Goal: Task Accomplishment & Management: Use online tool/utility

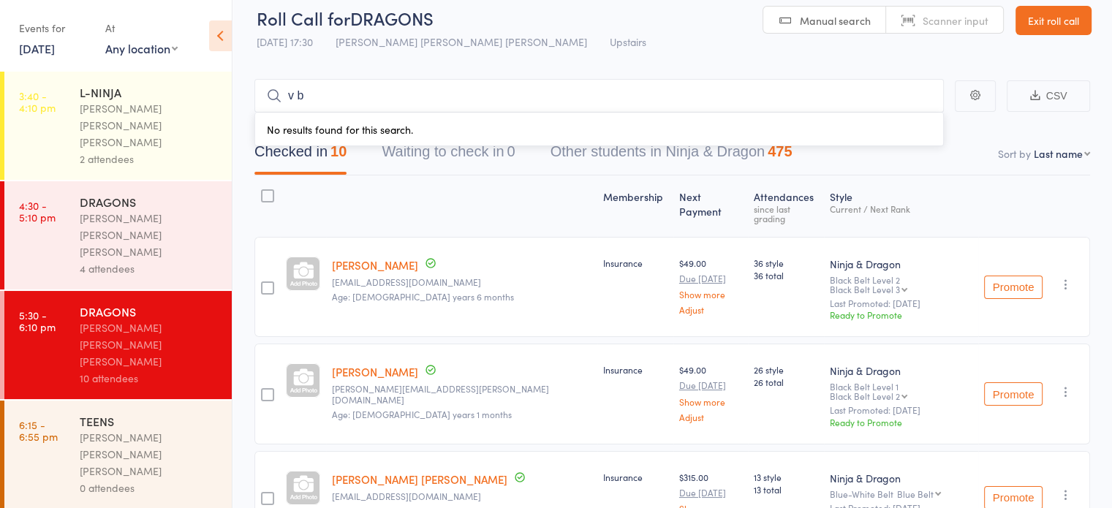
type input "v b"
click at [140, 429] on div "[PERSON_NAME] [PERSON_NAME] [PERSON_NAME]" at bounding box center [150, 454] width 140 height 50
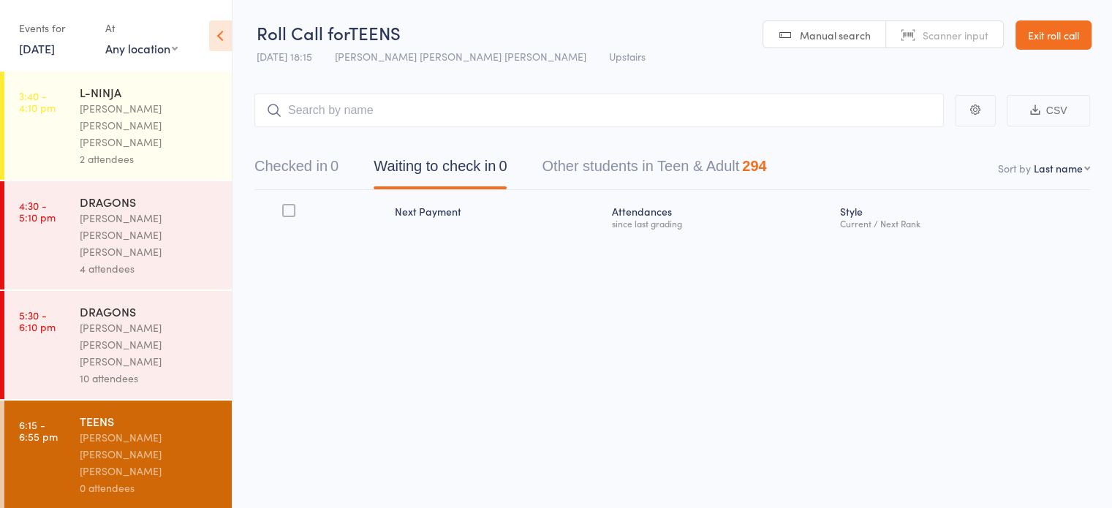
click at [317, 176] on button "Checked in 0" at bounding box center [296, 170] width 84 height 39
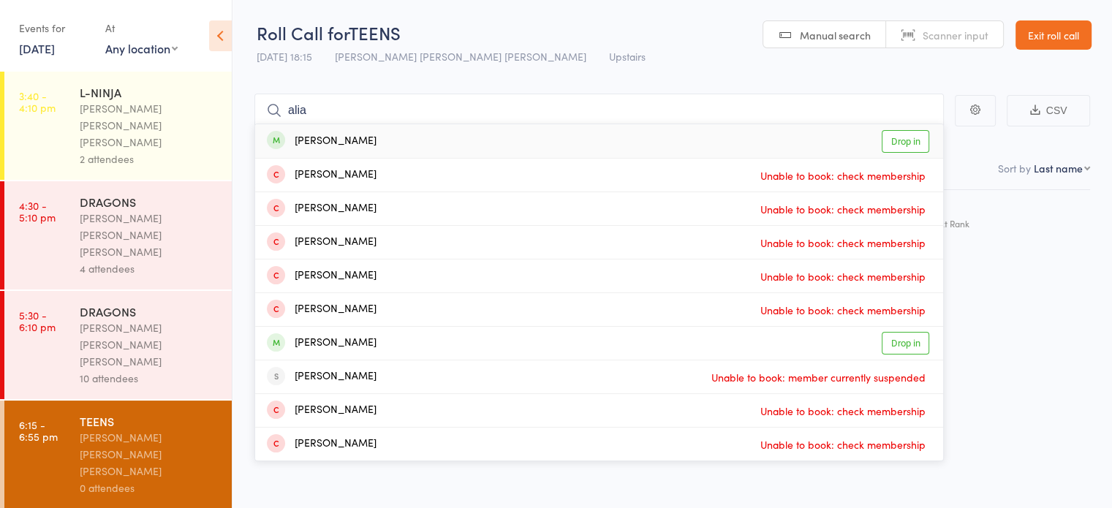
type input "alia"
click at [905, 138] on link "Drop in" at bounding box center [906, 141] width 48 height 23
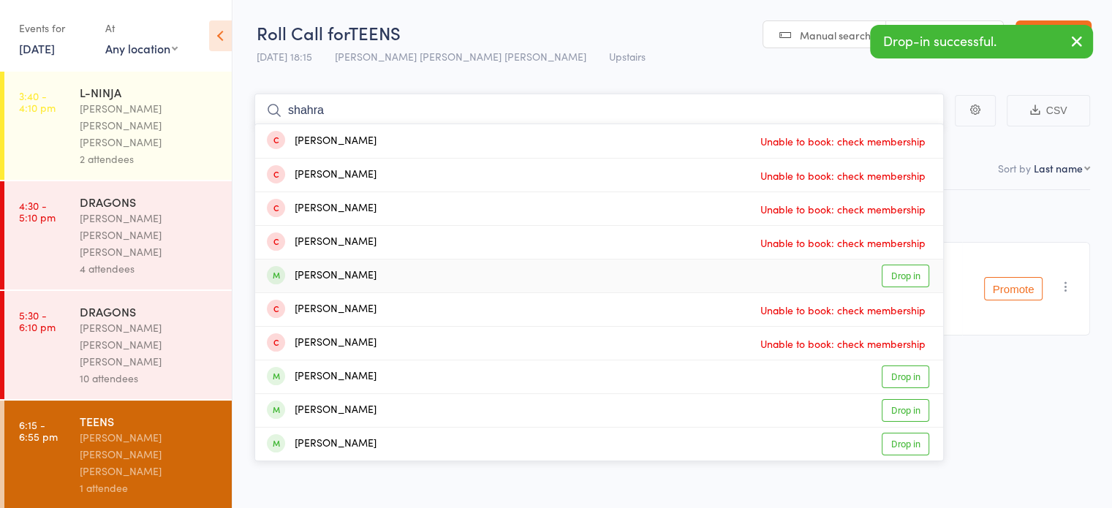
type input "shahra"
click at [921, 272] on link "Drop in" at bounding box center [906, 276] width 48 height 23
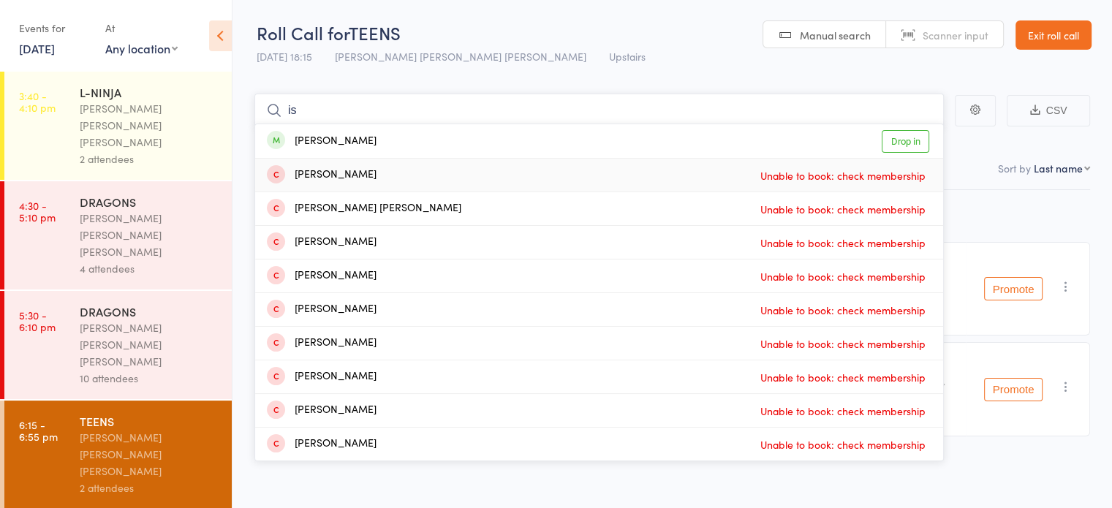
type input "i"
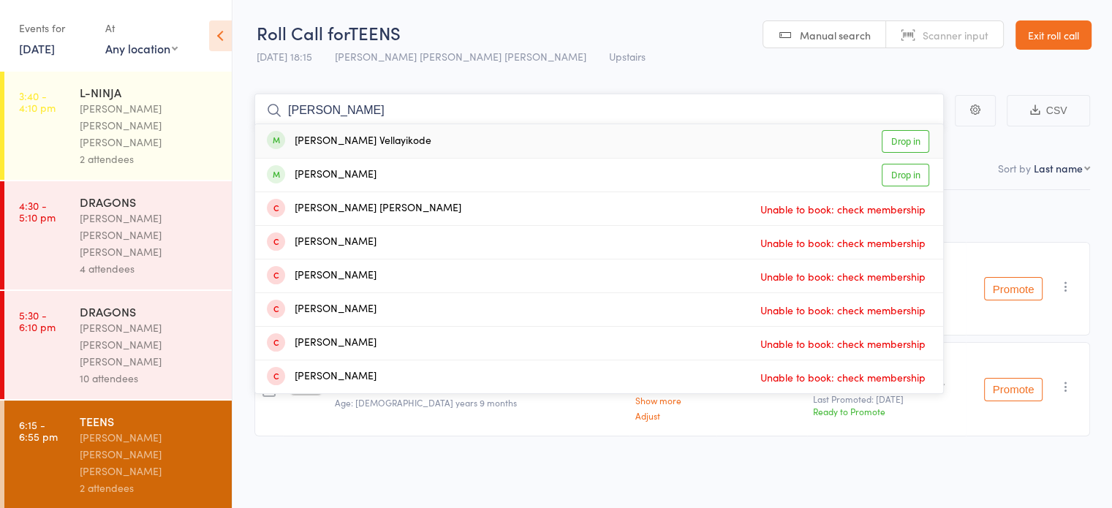
type input "eshaan"
click at [890, 135] on link "Drop in" at bounding box center [906, 141] width 48 height 23
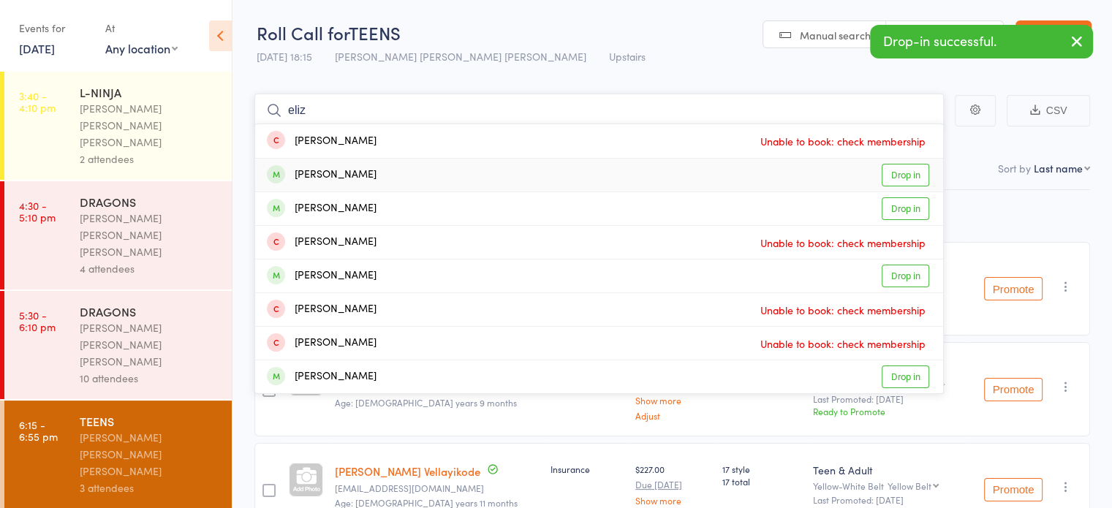
type input "eliz"
click at [902, 171] on link "Drop in" at bounding box center [906, 175] width 48 height 23
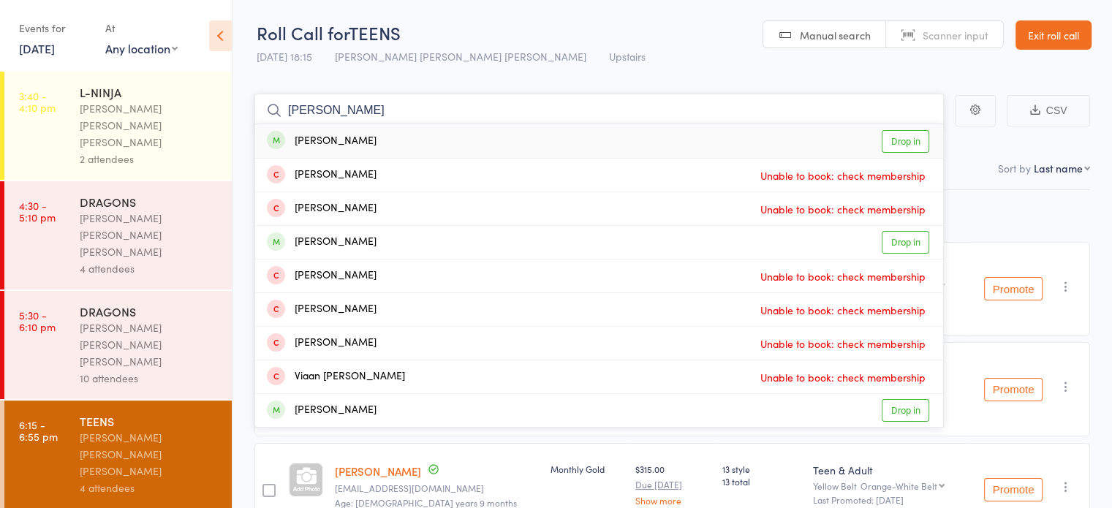
type input "vivaan"
click at [898, 140] on link "Drop in" at bounding box center [906, 141] width 48 height 23
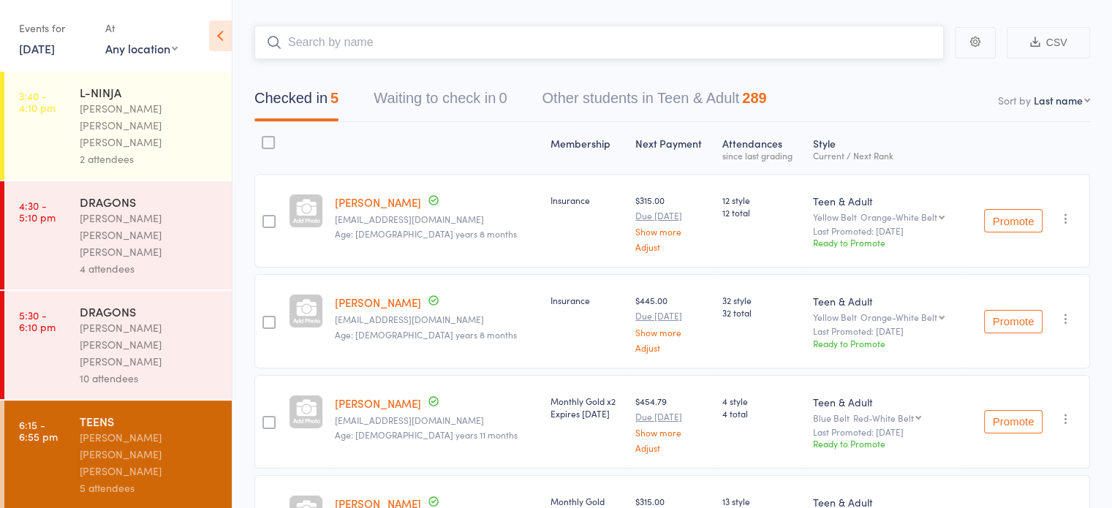
scroll to position [67, 0]
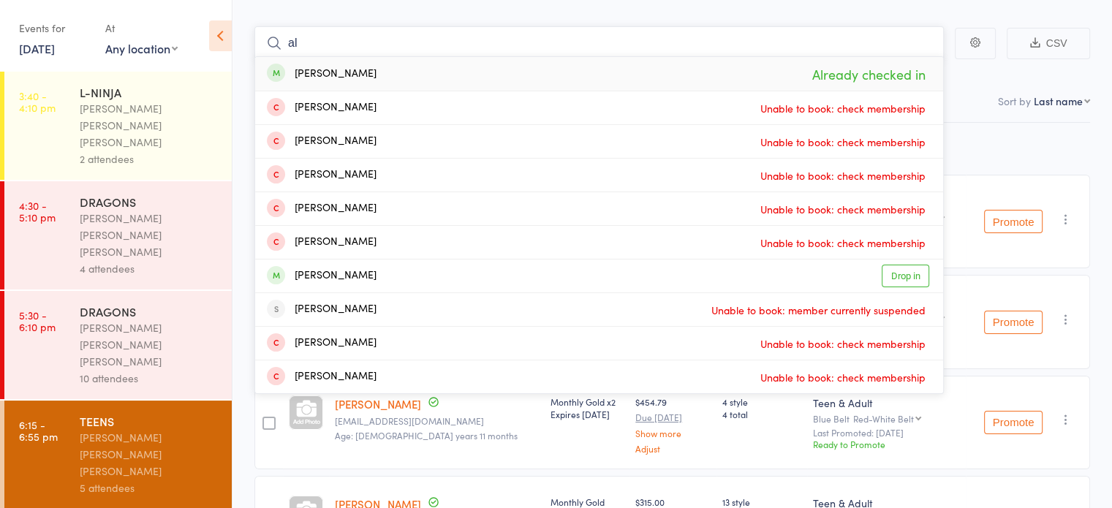
type input "a"
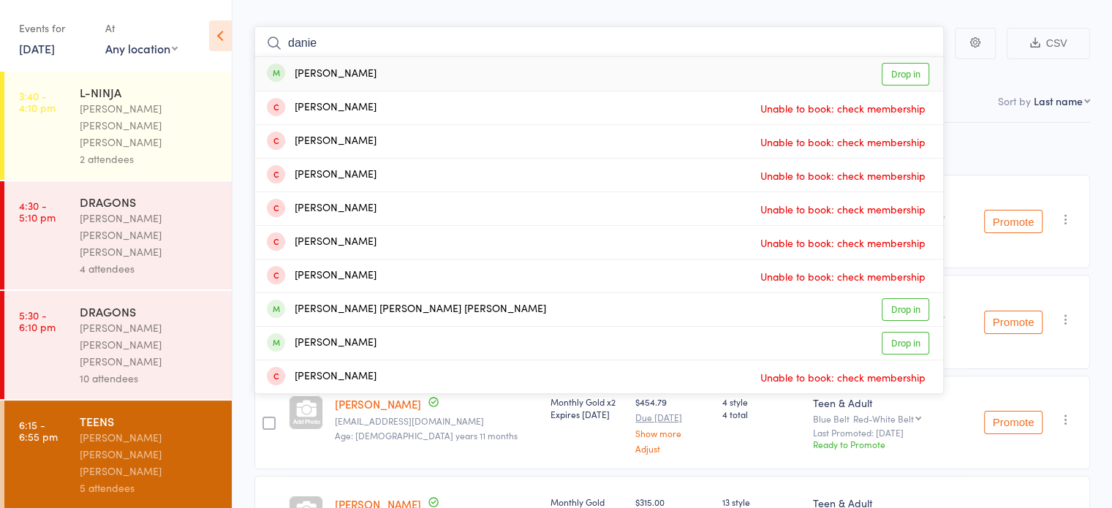
type input "danie"
click at [906, 71] on link "Drop in" at bounding box center [906, 74] width 48 height 23
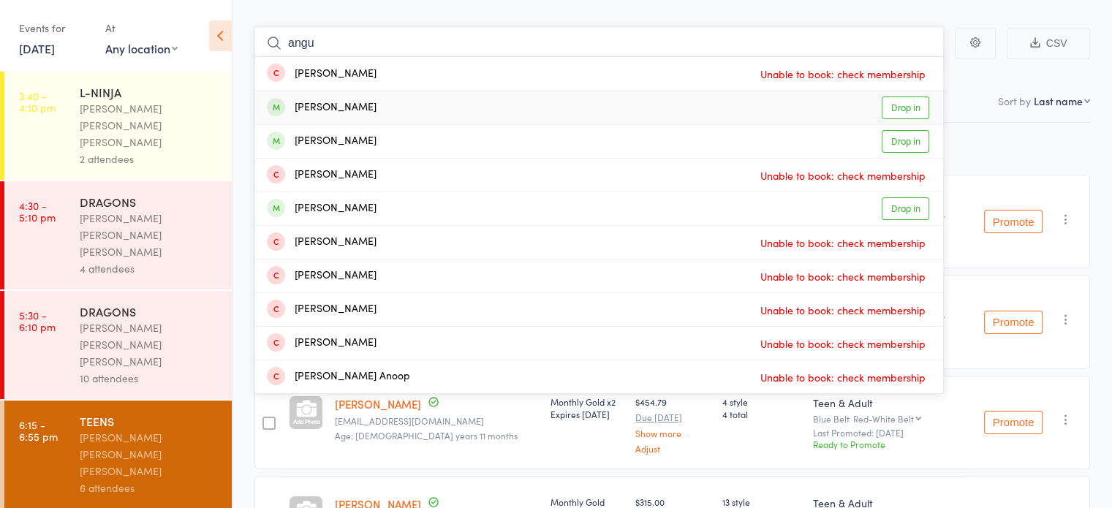
type input "angu"
click at [898, 107] on link "Drop in" at bounding box center [906, 107] width 48 height 23
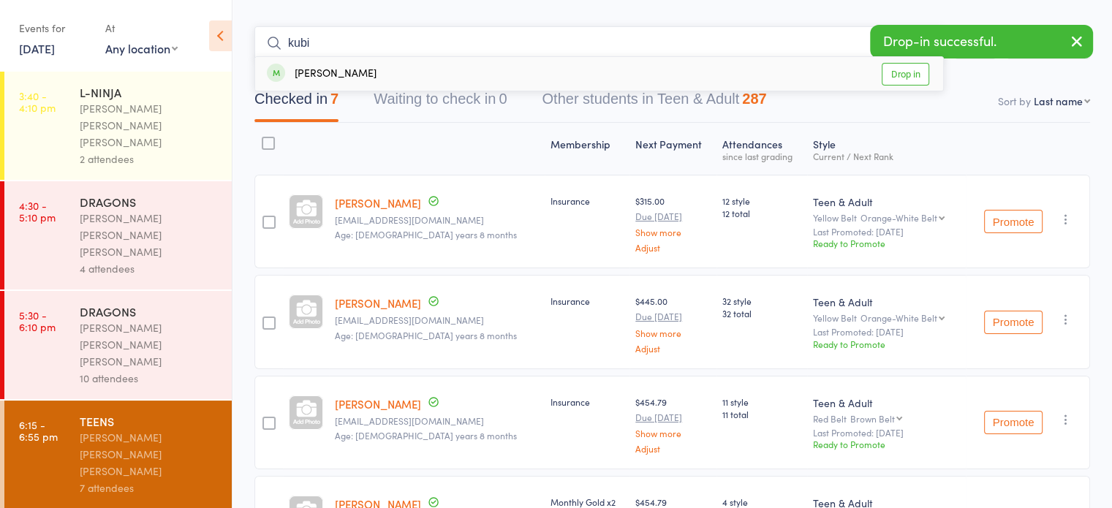
type input "kubi"
click at [901, 72] on link "Drop in" at bounding box center [906, 74] width 48 height 23
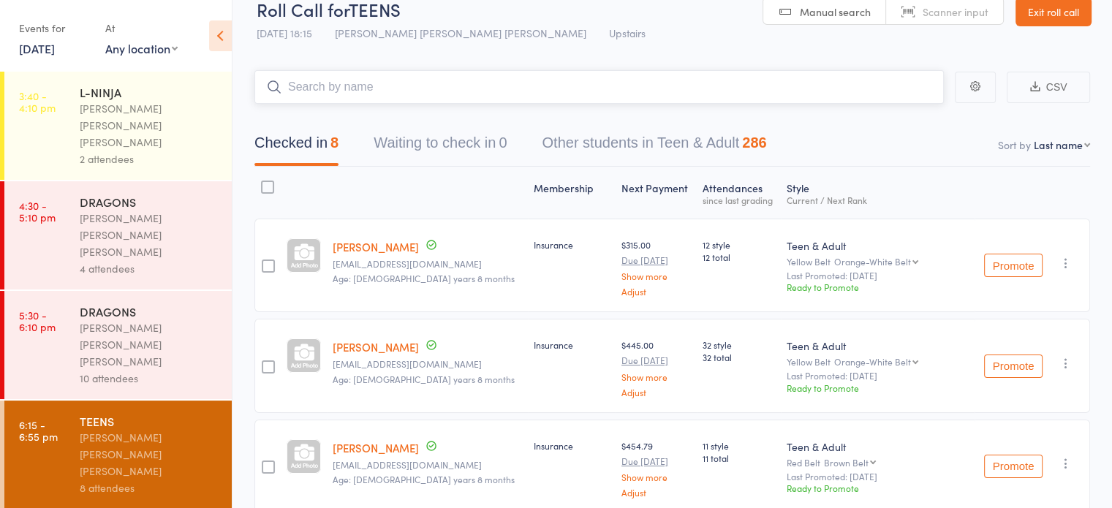
scroll to position [17, 0]
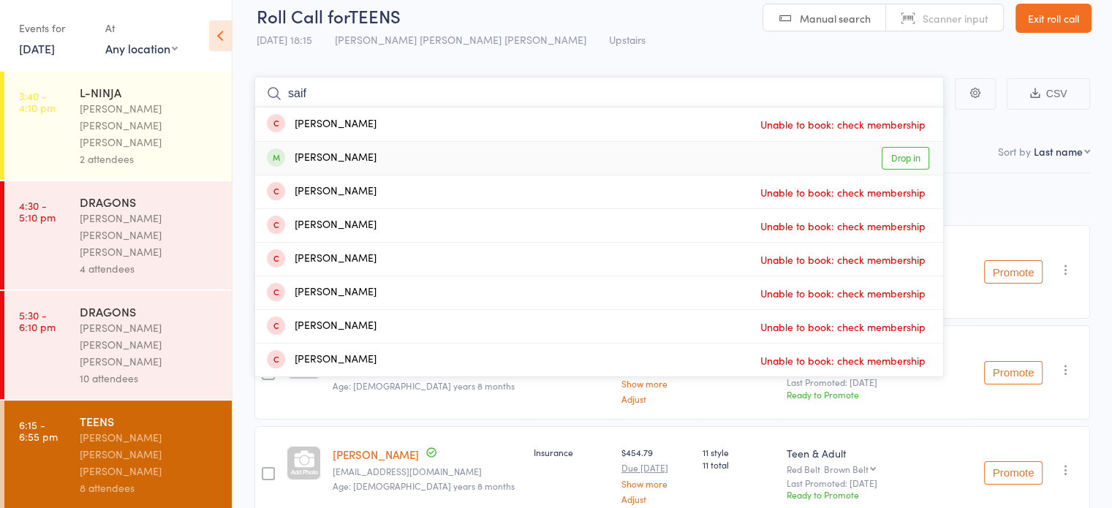
type input "saif"
click at [909, 164] on link "Drop in" at bounding box center [906, 158] width 48 height 23
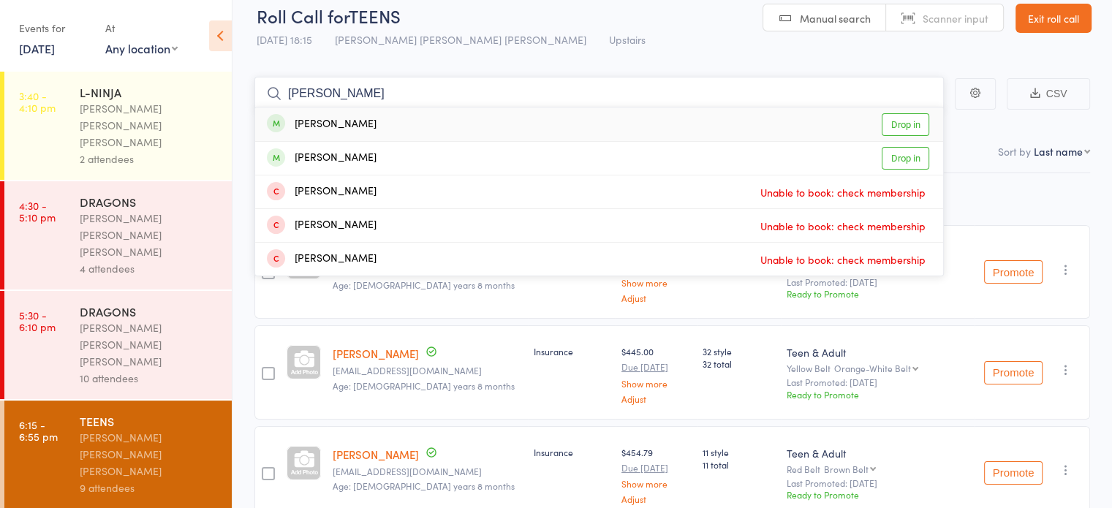
type input "abhina"
click at [906, 121] on link "Drop in" at bounding box center [906, 124] width 48 height 23
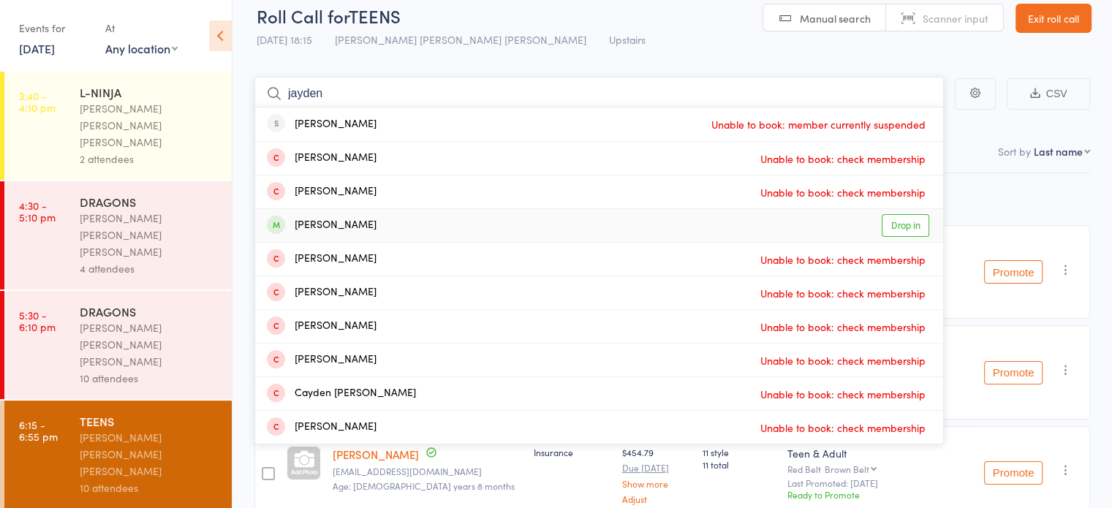
type input "jayden"
click at [901, 219] on link "Drop in" at bounding box center [906, 225] width 48 height 23
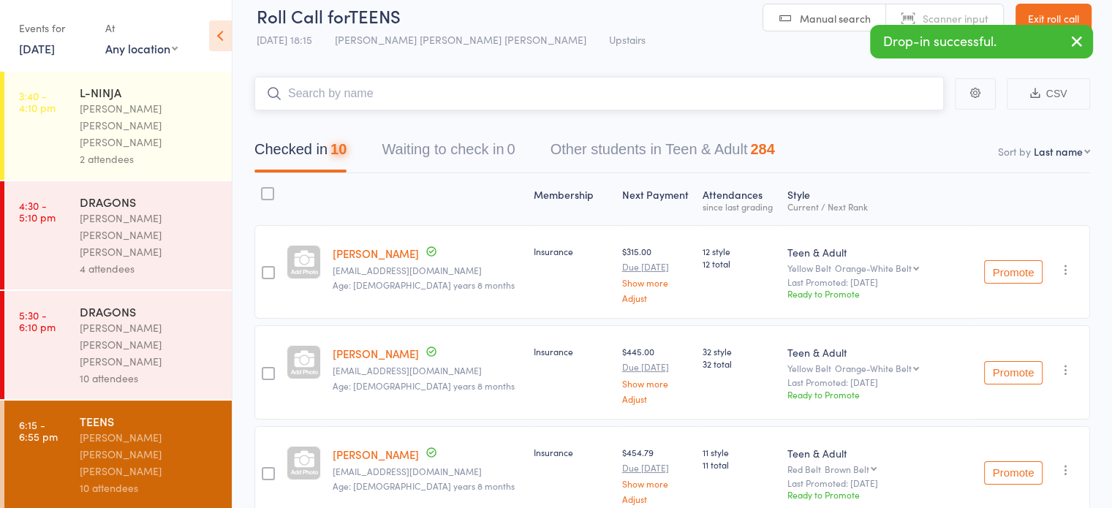
type input "t"
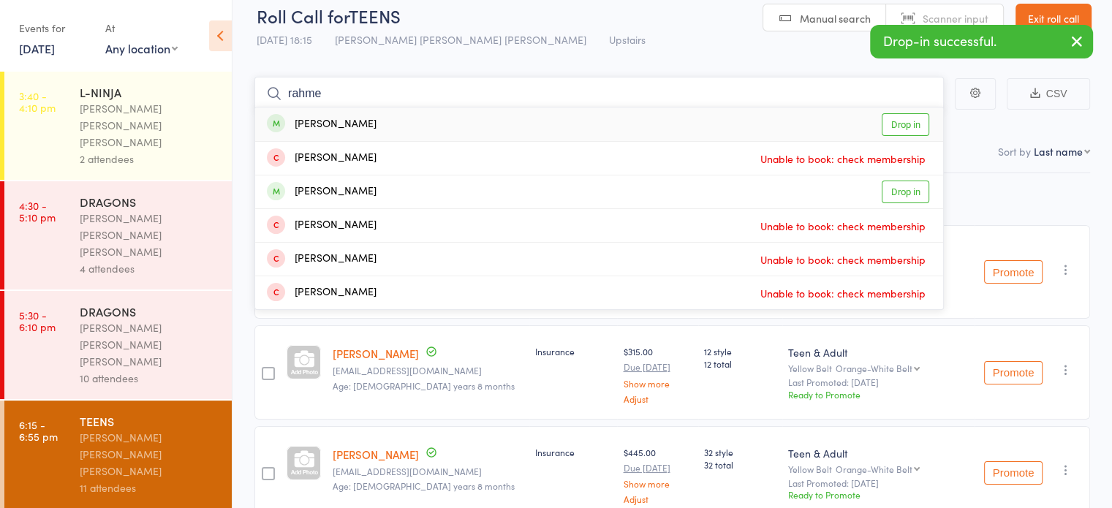
type input "rahme"
click at [909, 125] on link "Drop in" at bounding box center [906, 124] width 48 height 23
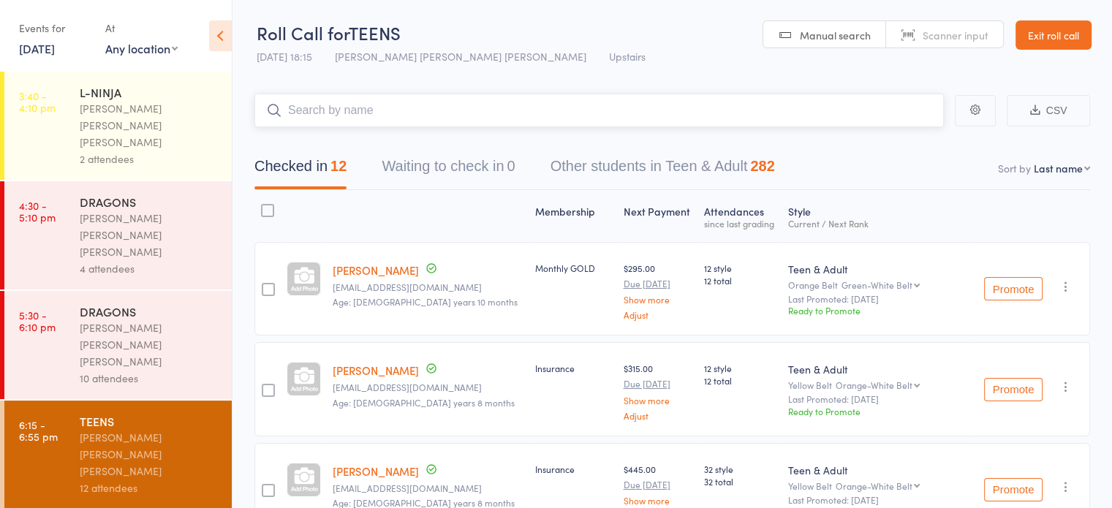
scroll to position [10, 0]
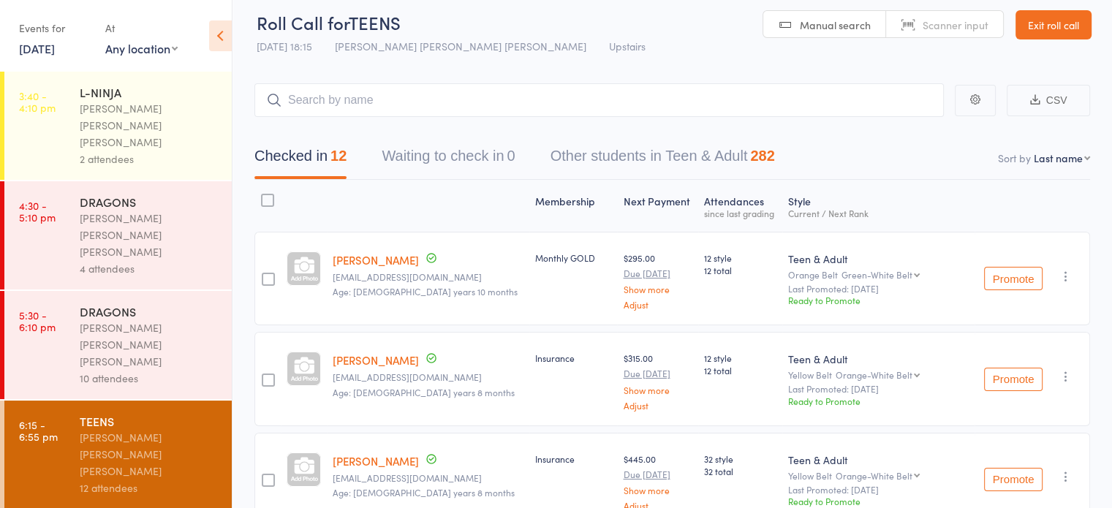
click at [1067, 30] on link "Exit roll call" at bounding box center [1053, 24] width 76 height 29
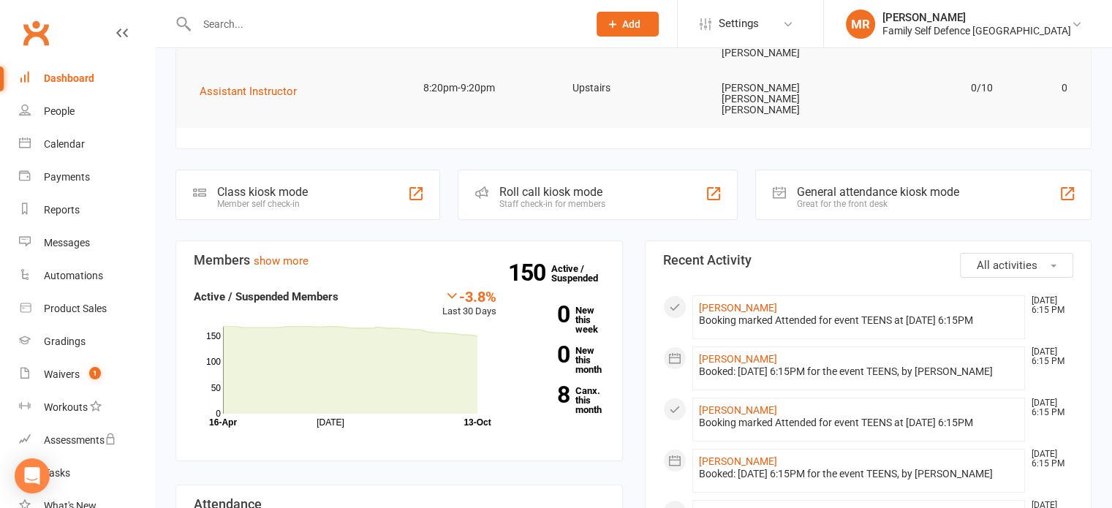
scroll to position [202, 0]
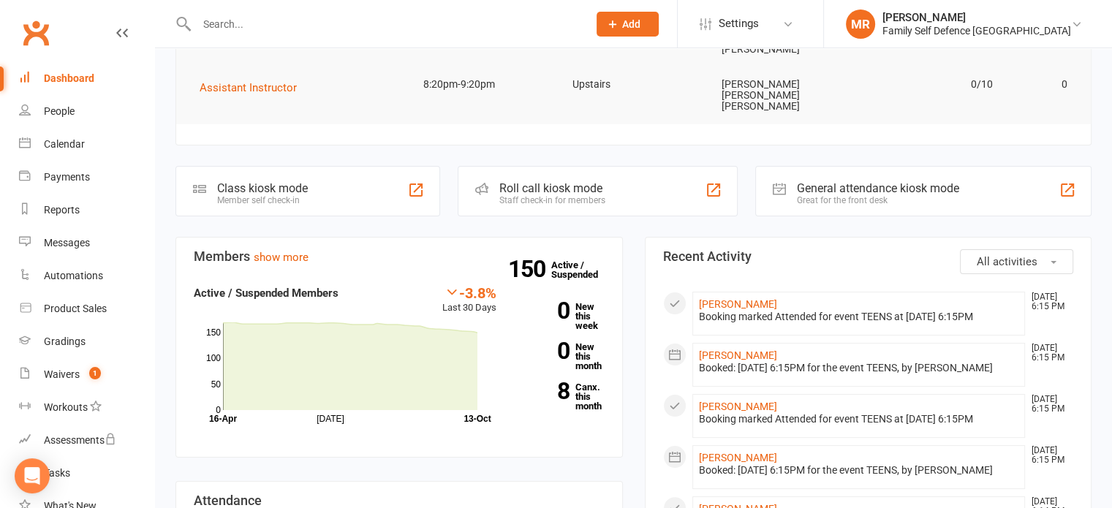
click at [572, 166] on div "Roll call kiosk mode Staff check-in for members" at bounding box center [598, 191] width 280 height 50
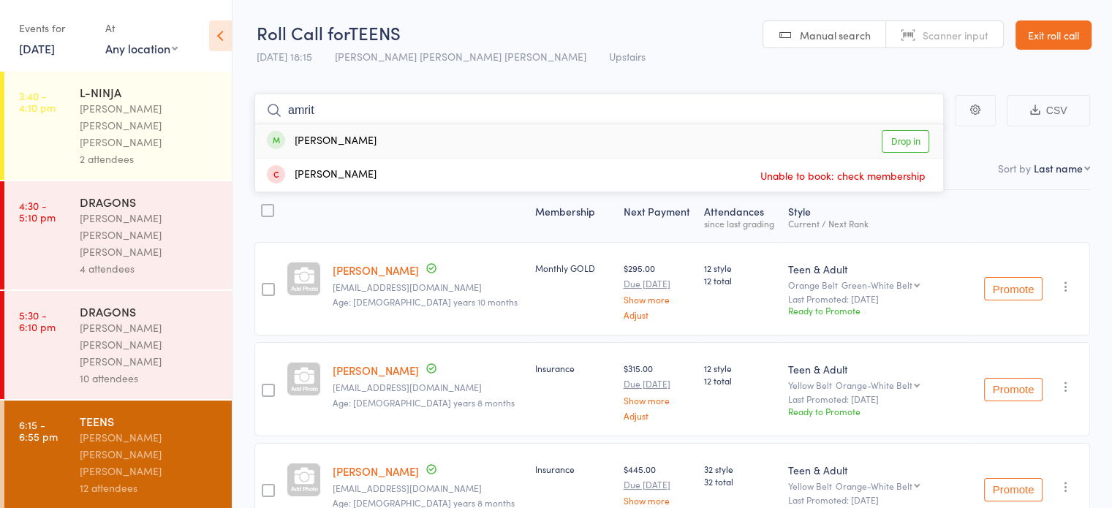
type input "amrit"
click at [913, 135] on link "Drop in" at bounding box center [906, 141] width 48 height 23
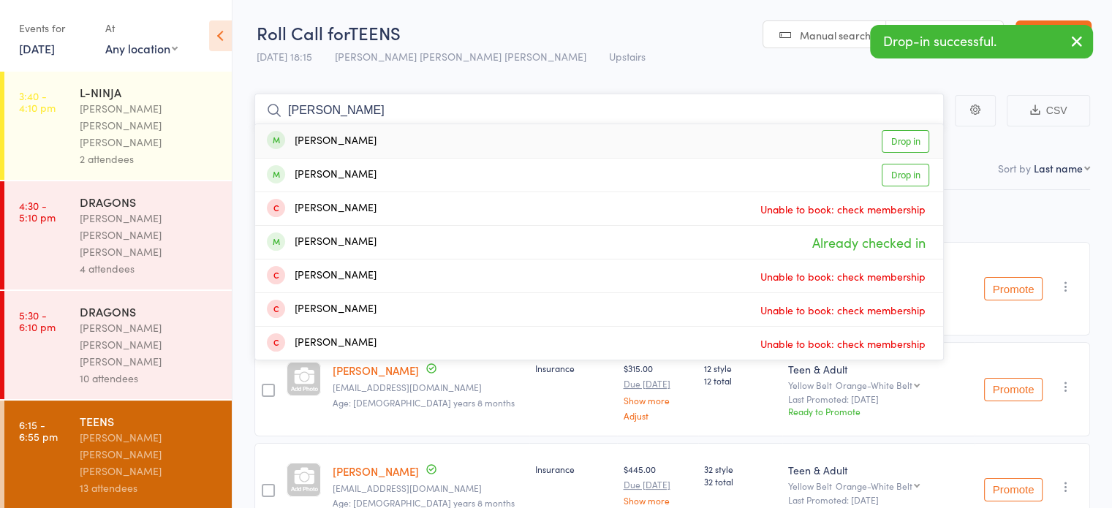
type input "angad"
click at [913, 135] on link "Drop in" at bounding box center [906, 141] width 48 height 23
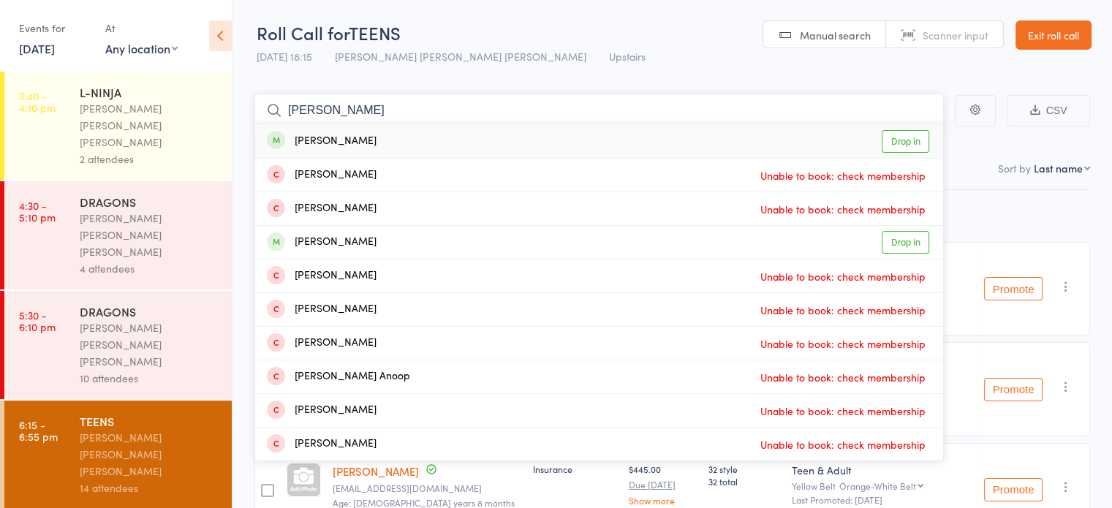
type input "anay"
click at [889, 140] on link "Drop in" at bounding box center [906, 141] width 48 height 23
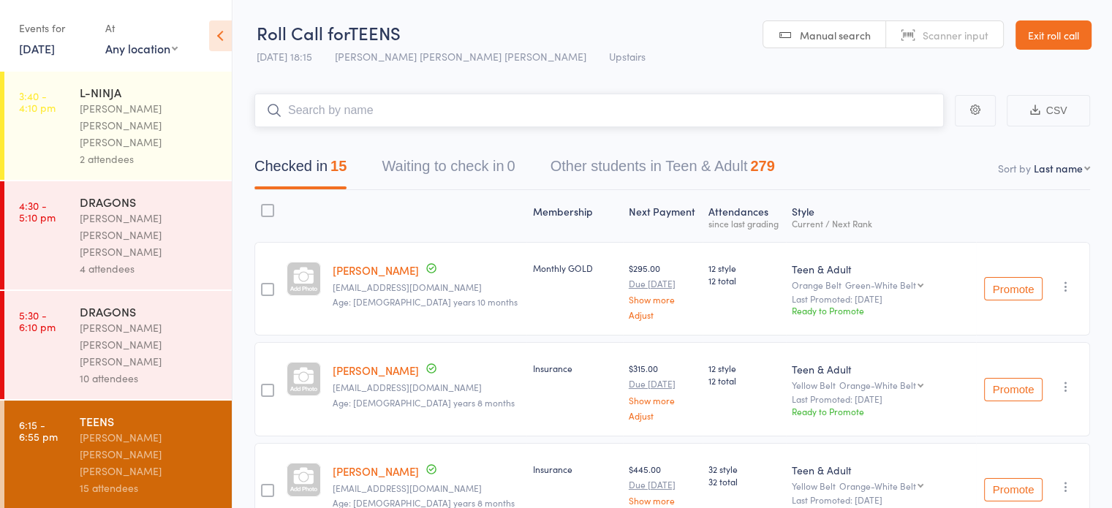
click at [864, 157] on nav "Checked in 15 Waiting to check in 0 Other students in Teen & Adult 279" at bounding box center [672, 170] width 871 height 39
